Goal: Task Accomplishment & Management: Manage account settings

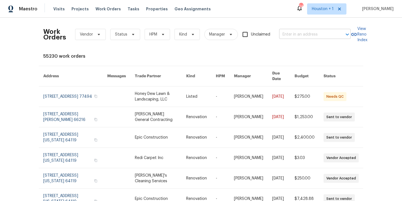
click at [324, 36] on input "text" at bounding box center [307, 34] width 56 height 9
type input "2805 sh"
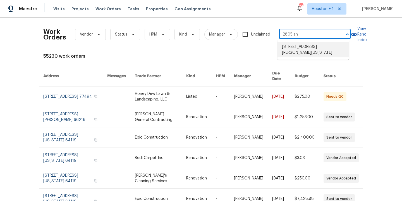
click at [338, 51] on li "2805 Shearer Rd, Kansas City, KS 66106" at bounding box center [314, 49] width 72 height 15
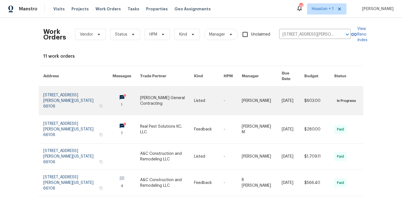
click at [153, 99] on link at bounding box center [167, 100] width 54 height 28
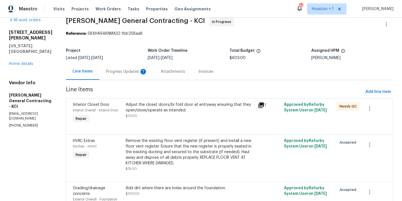
scroll to position [21, 0]
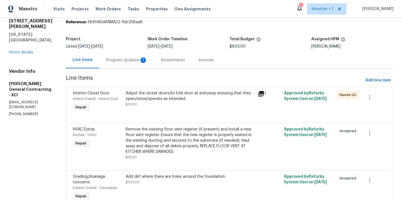
click at [196, 146] on div "Remove the existing floor vent register (if present) and install a new floor ve…" at bounding box center [190, 140] width 129 height 28
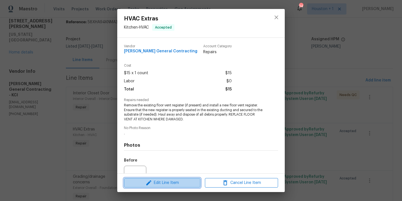
click at [169, 181] on span "Edit Line Item" at bounding box center [162, 182] width 73 height 7
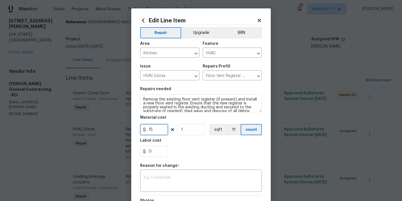
click at [159, 133] on input "15" at bounding box center [154, 129] width 28 height 11
type input "35"
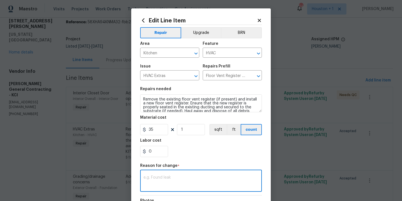
click at [166, 178] on textarea at bounding box center [201, 181] width 115 height 12
type textarea "updated"
click at [202, 146] on div "0" at bounding box center [201, 151] width 122 height 11
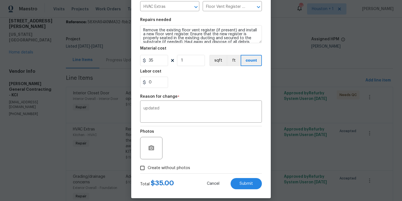
scroll to position [75, 0]
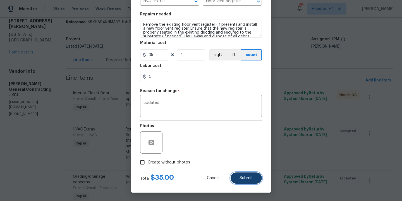
click at [251, 177] on span "Submit" at bounding box center [246, 178] width 13 height 4
type input "15"
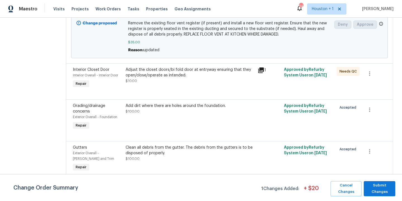
scroll to position [164, 0]
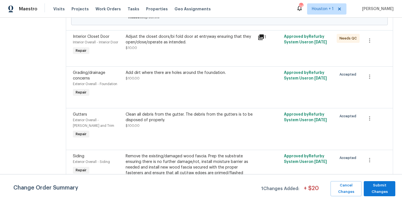
click at [215, 80] on div "Add dirt where there are holes around the foundation. $100.00" at bounding box center [190, 75] width 129 height 11
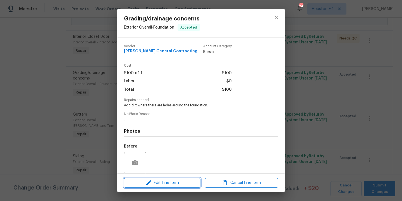
click at [172, 183] on span "Edit Line Item" at bounding box center [162, 182] width 73 height 7
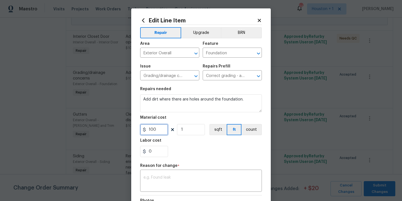
click at [158, 125] on input "100" at bounding box center [154, 129] width 28 height 11
click at [158, 127] on input "100" at bounding box center [154, 129] width 28 height 11
type input "400"
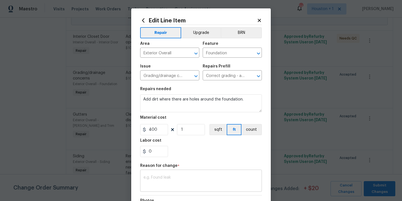
click at [172, 184] on textarea at bounding box center [201, 181] width 115 height 12
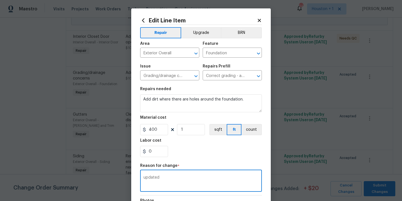
type textarea "updated"
click at [200, 135] on section "Repairs needed Add dirt where there are holes around the foundation. Material c…" at bounding box center [201, 122] width 122 height 77
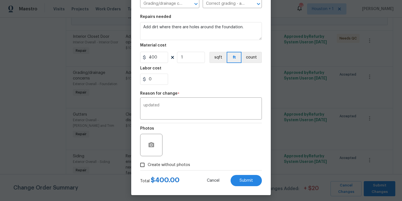
scroll to position [75, 0]
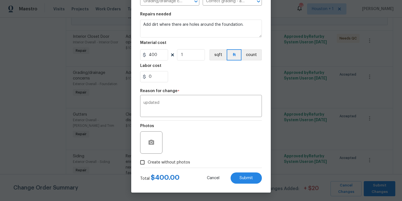
click at [180, 160] on span "Create without photos" at bounding box center [169, 162] width 42 height 6
click at [148, 160] on input "Create without photos" at bounding box center [142, 162] width 11 height 11
checkbox input "true"
click at [245, 181] on button "Submit" at bounding box center [246, 177] width 31 height 11
type input "100"
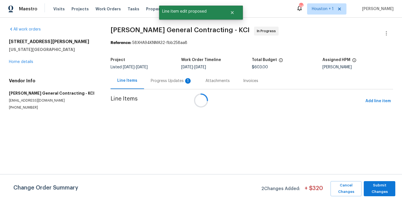
scroll to position [0, 0]
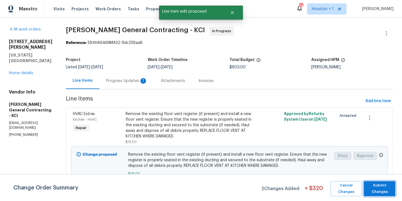
click at [386, 189] on span "Submit Changes" at bounding box center [380, 188] width 26 height 13
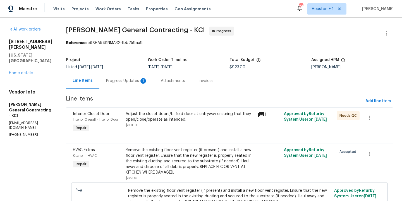
click at [187, 117] on div "Adjust the closet doors/bi fold door at entryway ensuring that they open/close/…" at bounding box center [190, 116] width 129 height 11
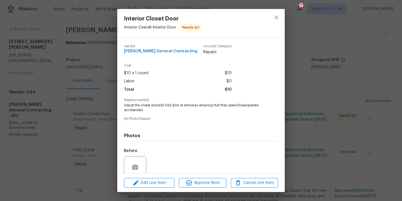
scroll to position [47, 0]
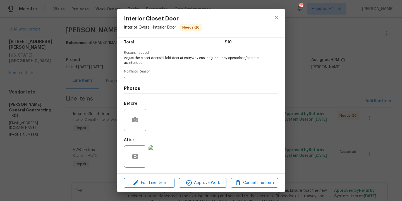
click at [164, 162] on img at bounding box center [160, 156] width 22 height 22
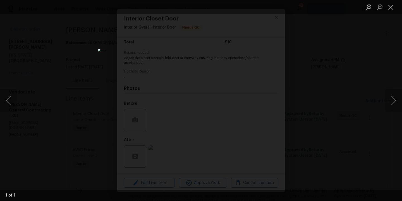
click at [329, 110] on div "Lightbox" at bounding box center [201, 100] width 402 height 201
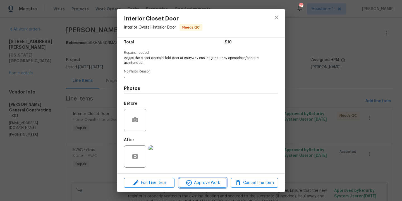
click at [211, 183] on span "Approve Work" at bounding box center [203, 182] width 44 height 7
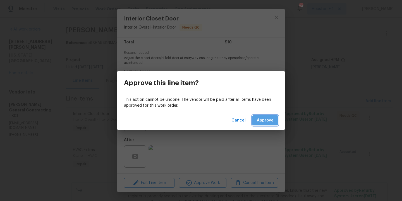
click at [264, 121] on span "Approve" at bounding box center [265, 120] width 17 height 7
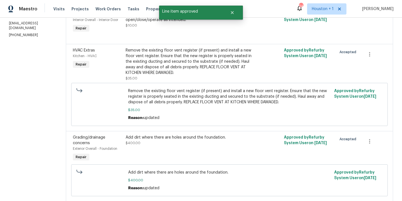
scroll to position [0, 0]
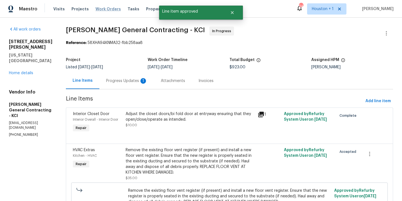
click at [97, 8] on span "Work Orders" at bounding box center [108, 9] width 25 height 6
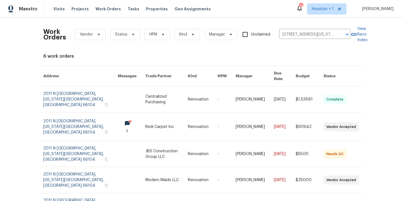
scroll to position [35, 0]
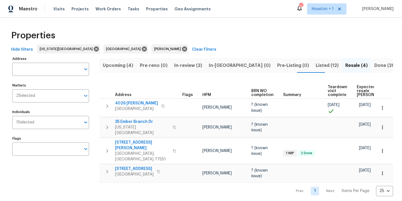
click at [118, 67] on span "Upcoming (4)" at bounding box center [118, 65] width 30 height 8
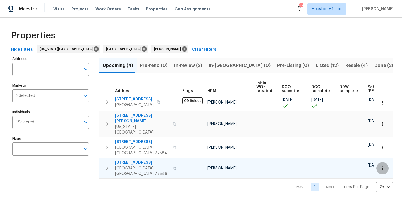
click at [381, 162] on button "button" at bounding box center [383, 168] width 12 height 12
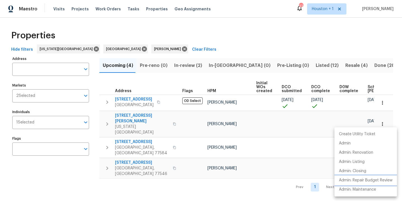
click at [372, 179] on p "Admin: Repair Budget Review" at bounding box center [366, 180] width 54 height 6
click at [311, 45] on div at bounding box center [201, 100] width 402 height 201
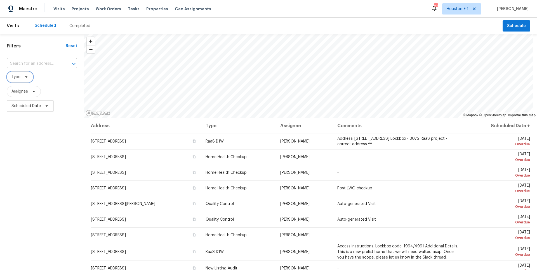
click at [27, 80] on span "Type" at bounding box center [20, 77] width 27 height 11
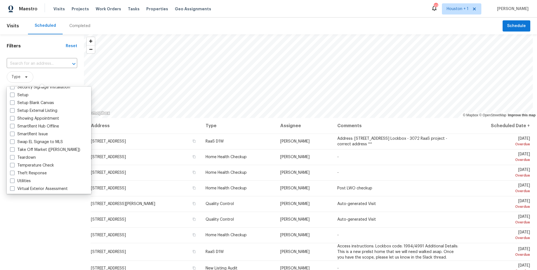
scroll to position [475, 0]
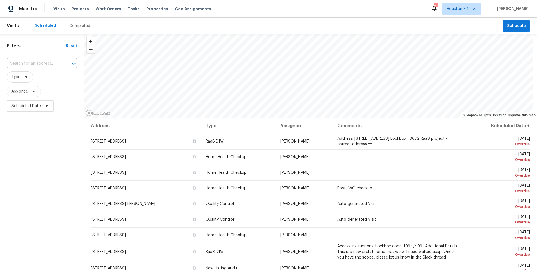
click at [262, 18] on div "Scheduled Completed" at bounding box center [265, 26] width 474 height 17
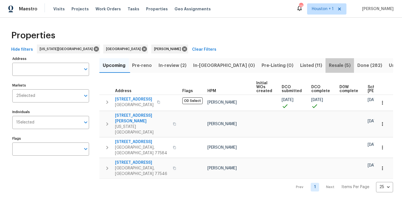
click at [329, 66] on span "Resale (5)" at bounding box center [340, 65] width 22 height 8
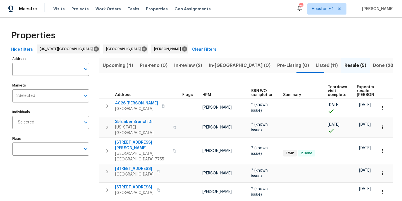
click at [316, 65] on span "Listed (11)" at bounding box center [327, 65] width 22 height 8
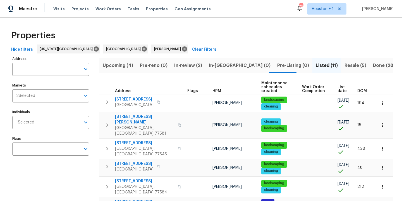
click at [269, 39] on div "Properties" at bounding box center [201, 36] width 384 height 18
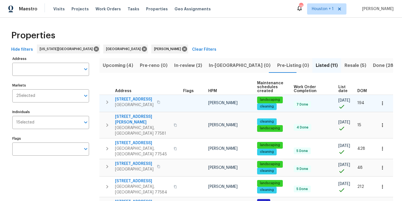
click at [380, 101] on icon "button" at bounding box center [383, 103] width 6 height 6
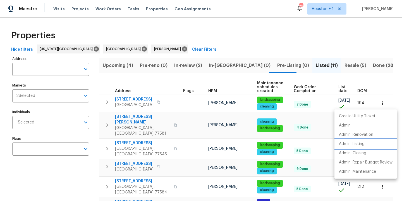
click at [358, 145] on p "Admin: Listing" at bounding box center [352, 144] width 26 height 6
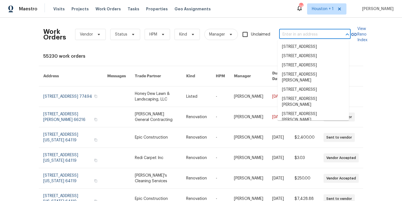
click at [306, 37] on input "text" at bounding box center [307, 34] width 56 height 9
type input "3"
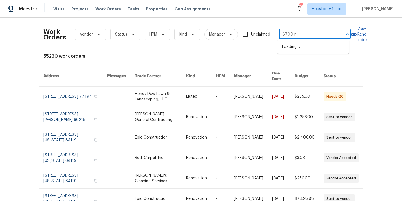
type input "6700 nw"
click at [304, 48] on li "[STREET_ADDRESS][US_STATE]" at bounding box center [314, 46] width 72 height 9
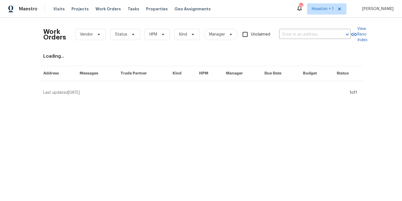
type input "[STREET_ADDRESS][US_STATE]"
